Goal: Information Seeking & Learning: Learn about a topic

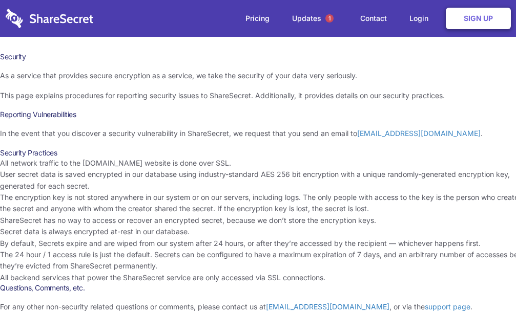
click at [262, 186] on li "User secret data is saved encrypted in our database using industry-standard AES…" at bounding box center [266, 180] width 533 height 23
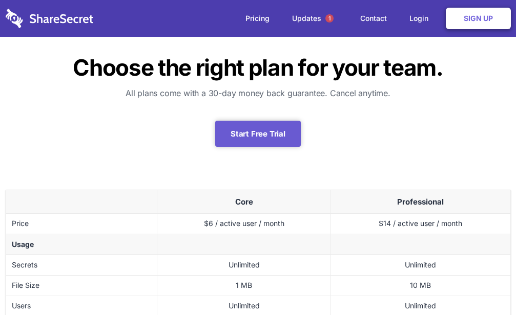
click at [510, 227] on td "$14 / active user / month" at bounding box center [420, 224] width 179 height 20
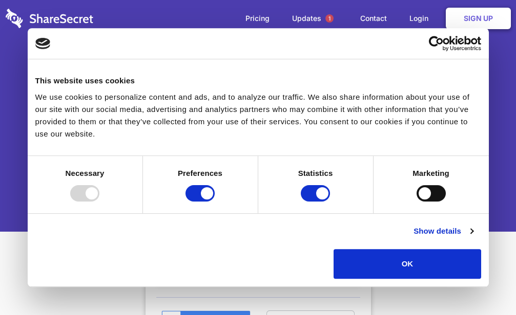
type input "[EMAIL_ADDRESS][DOMAIN_NAME]"
click at [39, 289] on div "Login Don't have an account? Sign Up Email [EMAIL_ADDRESS][DOMAIN_NAME] Passwor…" at bounding box center [258, 265] width 516 height 531
